Goal: Transaction & Acquisition: Purchase product/service

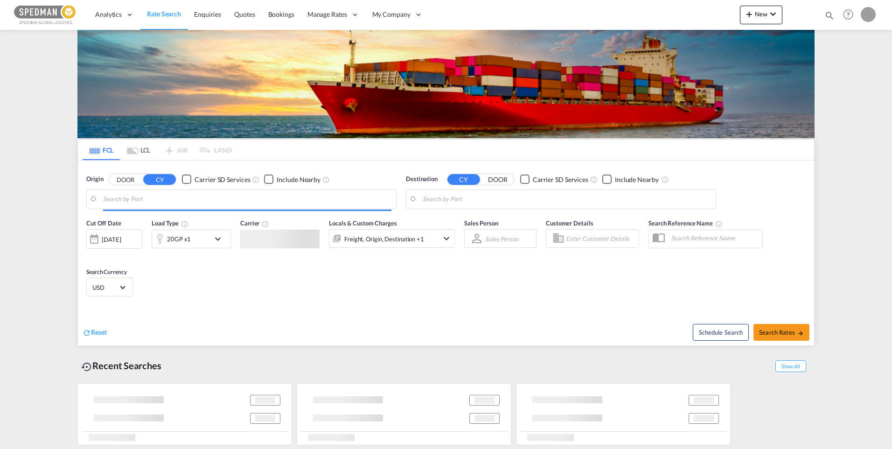
type input "[GEOGRAPHIC_DATA] ([GEOGRAPHIC_DATA]), [GEOGRAPHIC_DATA]"
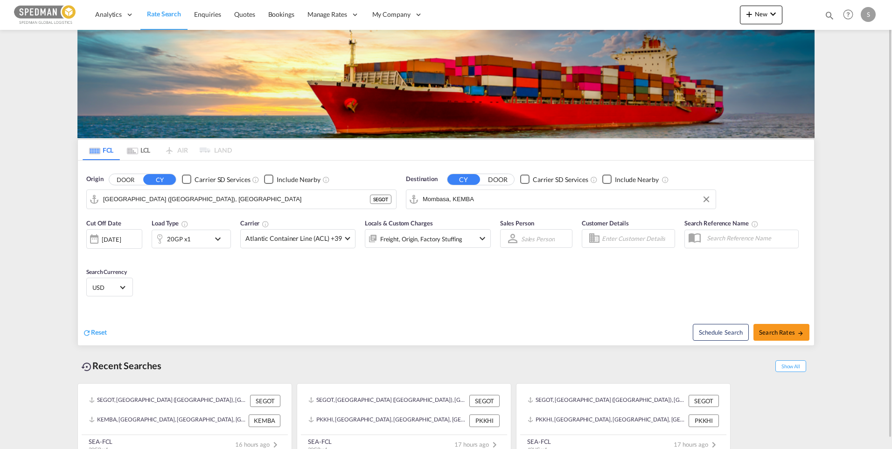
drag, startPoint x: 409, startPoint y: 206, endPoint x: 382, endPoint y: 208, distance: 26.2
click at [382, 208] on div "Origin DOOR CY Carrier SD Services Include Nearby [GEOGRAPHIC_DATA] ([GEOGRAPHI…" at bounding box center [446, 186] width 736 height 53
drag, startPoint x: 477, startPoint y: 199, endPoint x: 413, endPoint y: 202, distance: 64.4
click at [413, 202] on md-input-container "Mombasa, KEMBA" at bounding box center [560, 199] width 309 height 19
click at [461, 222] on div "Sohar [GEOGRAPHIC_DATA] [GEOGRAPHIC_DATA]" at bounding box center [494, 225] width 177 height 28
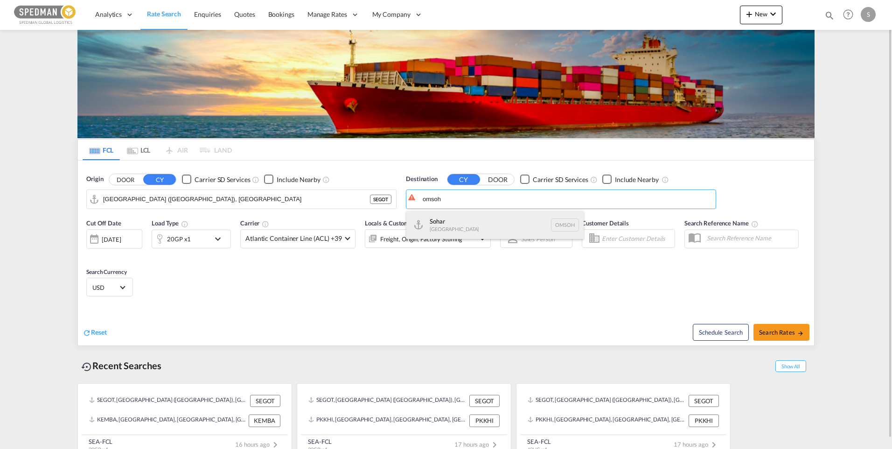
type input "Sohar, OMSOH"
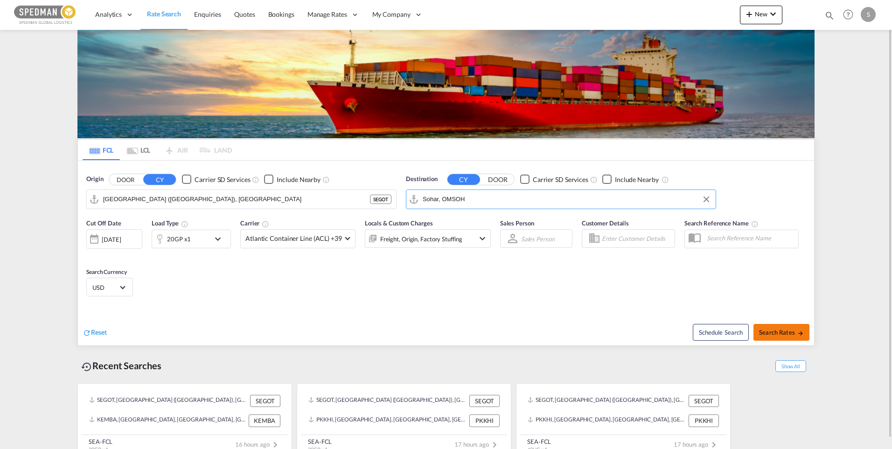
click at [779, 329] on span "Search Rates" at bounding box center [781, 331] width 45 height 7
type input "SEGOT to OMSOH / [DATE]"
